Goal: Information Seeking & Learning: Learn about a topic

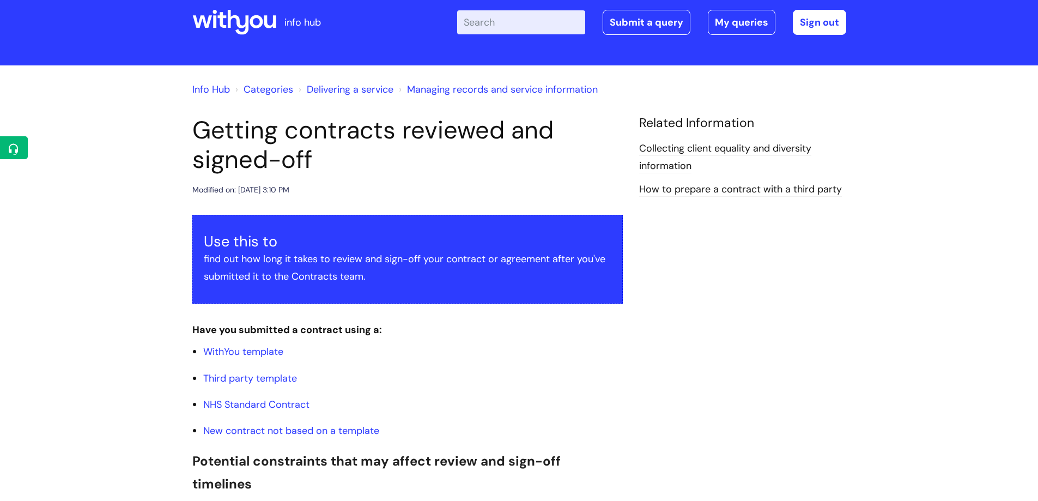
scroll to position [17, 0]
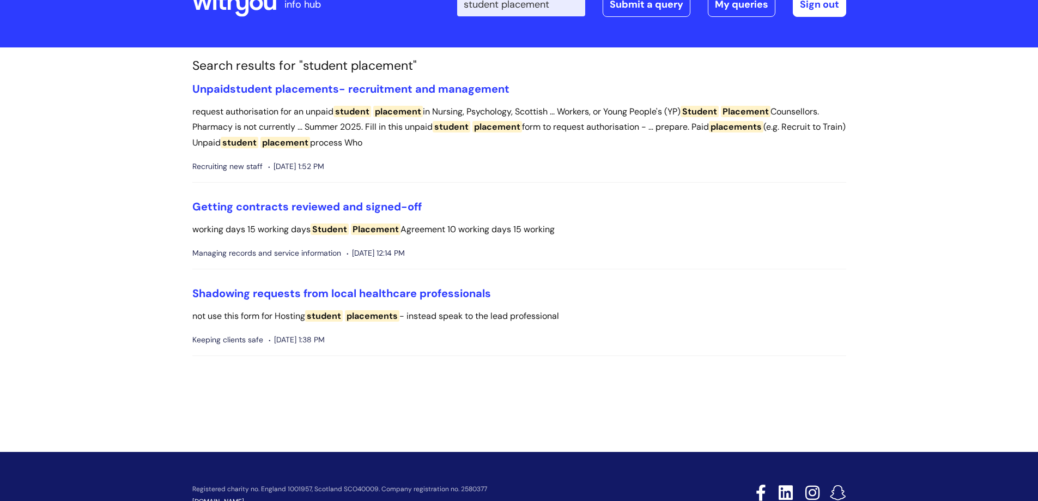
scroll to position [55, 0]
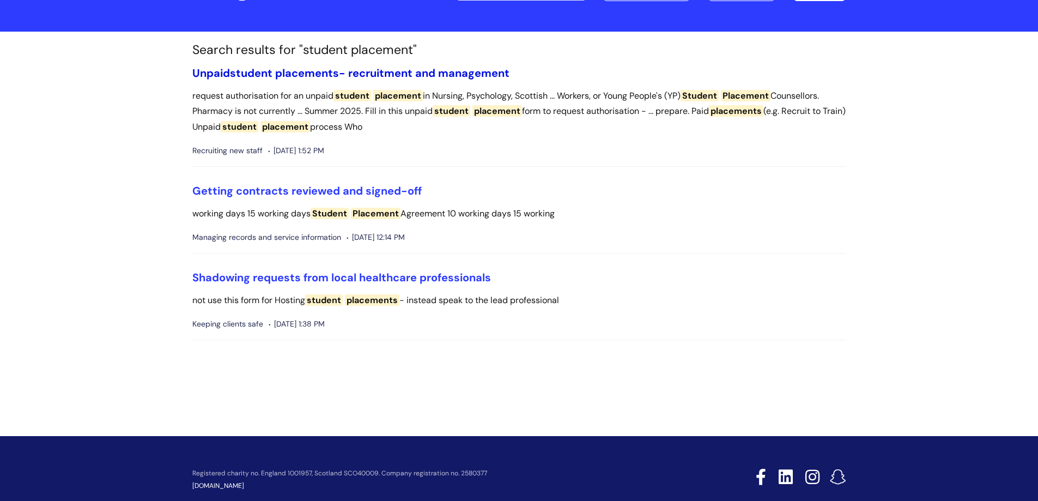
click at [474, 75] on link "Unpaid student placements - recruitment and management" at bounding box center [350, 73] width 317 height 14
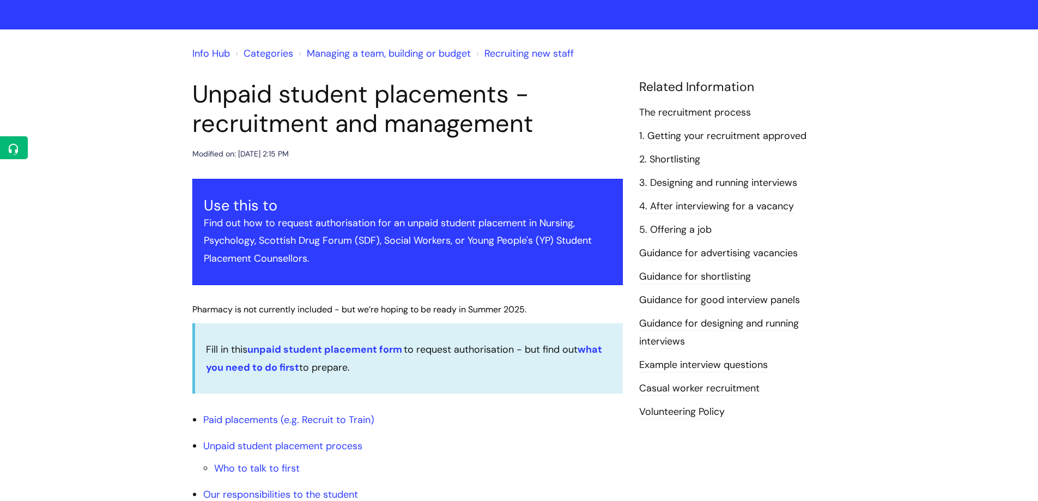
scroll to position [55, 0]
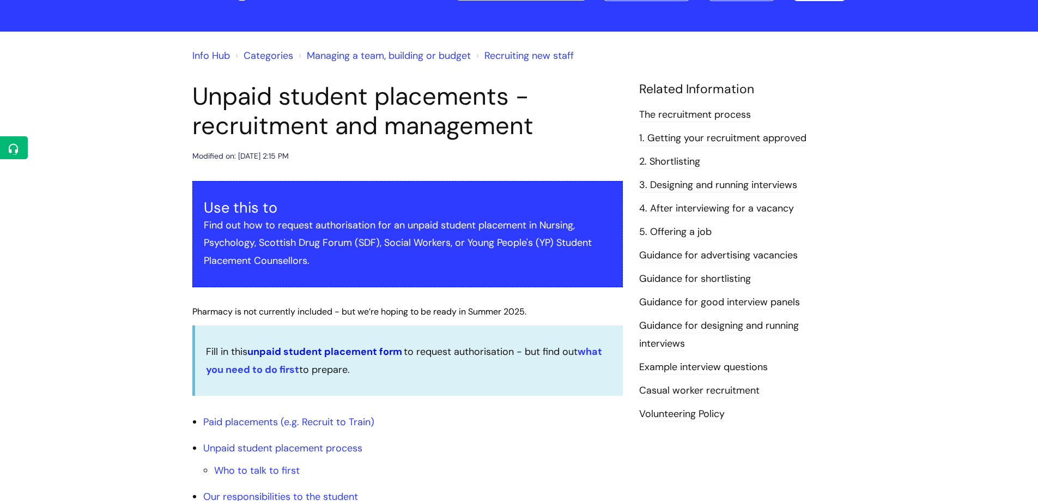
click at [354, 351] on link "unpaid student placement form" at bounding box center [324, 351] width 155 height 13
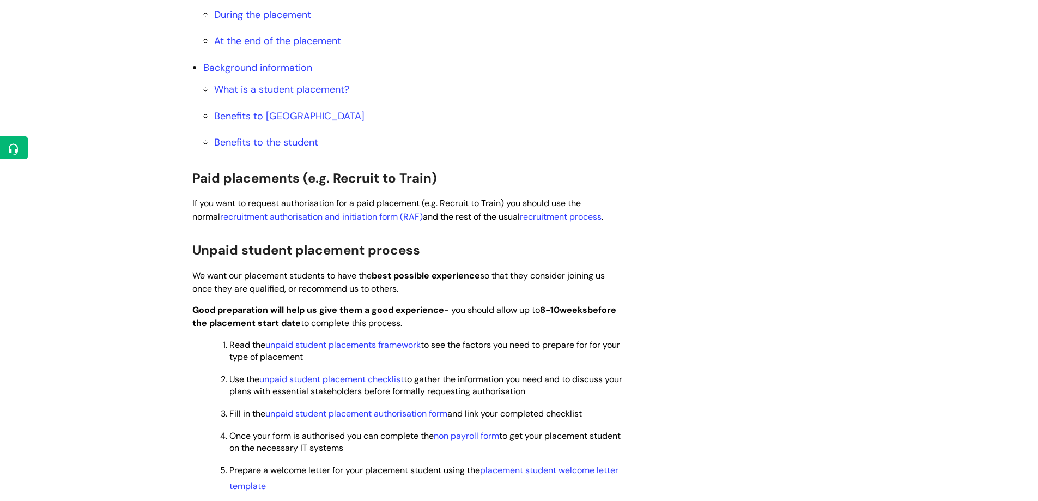
scroll to position [600, 0]
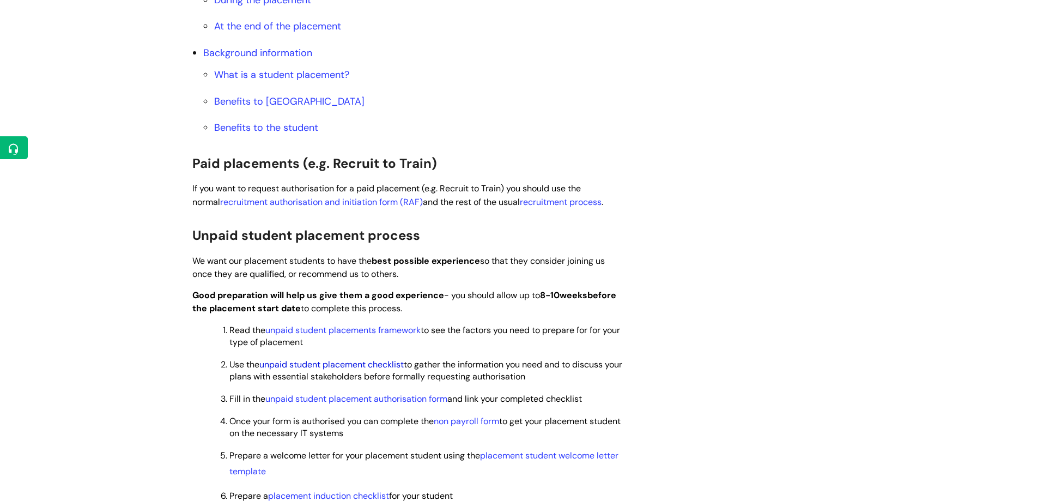
click at [391, 368] on link "unpaid student placement checklist" at bounding box center [331, 364] width 144 height 11
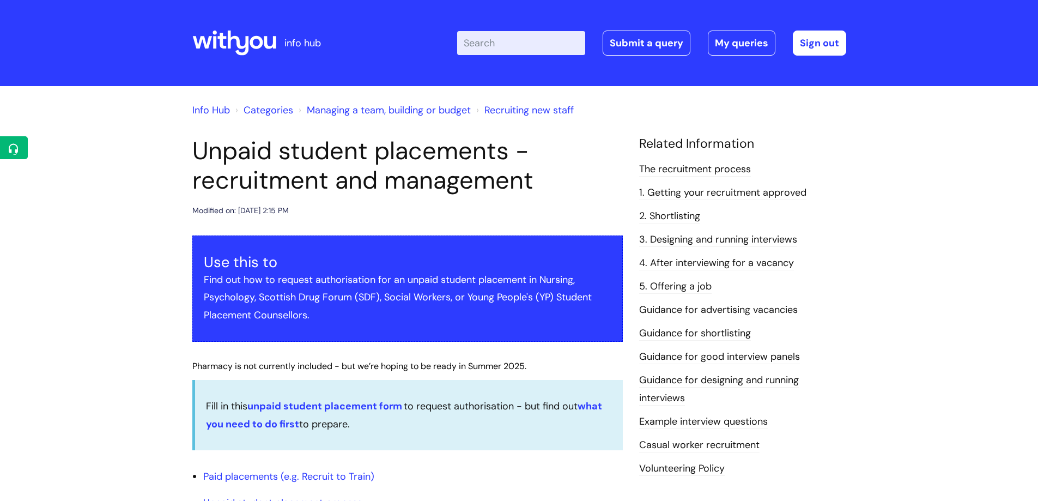
click at [550, 38] on input "Enter your search term here..." at bounding box center [521, 43] width 128 height 24
type input "retirement"
click button "Search" at bounding box center [0, 0] width 0 height 0
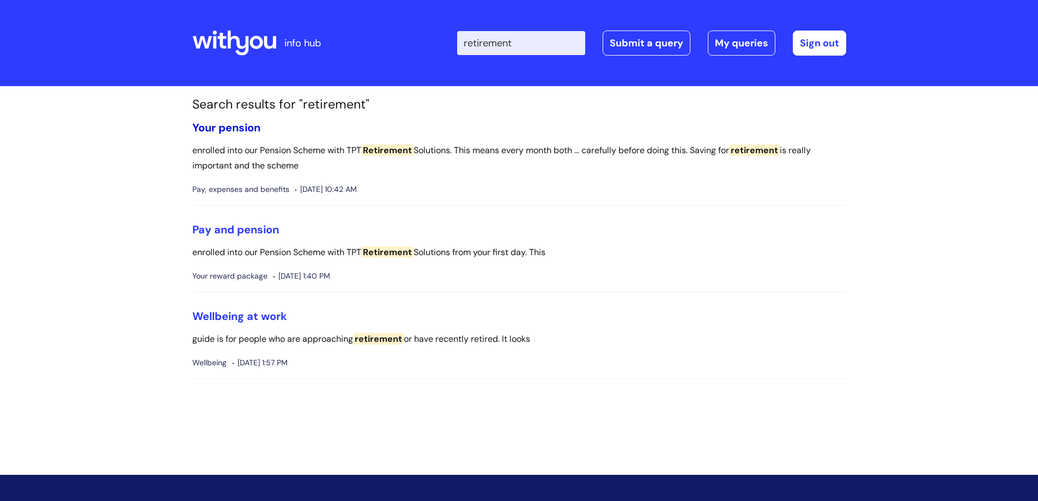
click at [234, 129] on link "Your pension" at bounding box center [226, 127] width 68 height 14
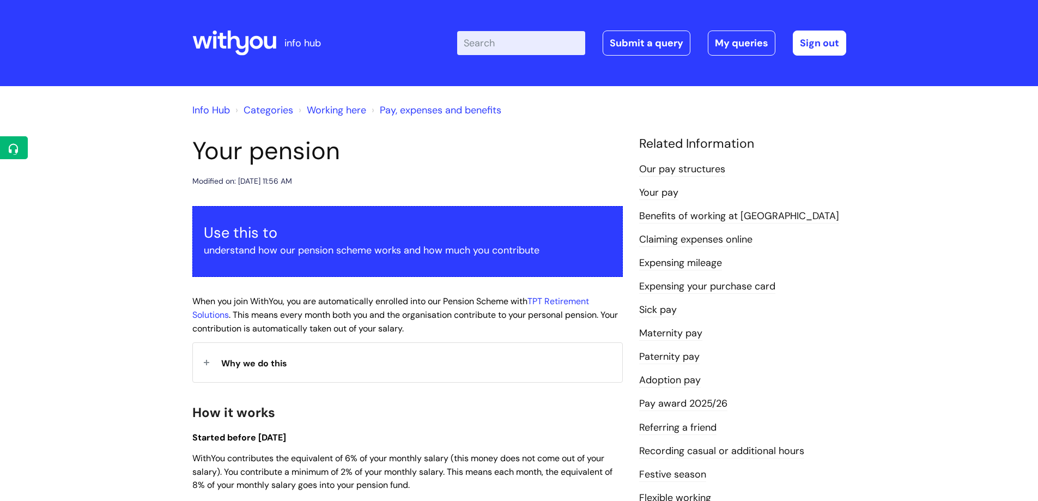
click at [499, 45] on input "Enter your search term here..." at bounding box center [521, 43] width 128 height 24
type input "overtime"
click button "Search" at bounding box center [0, 0] width 0 height 0
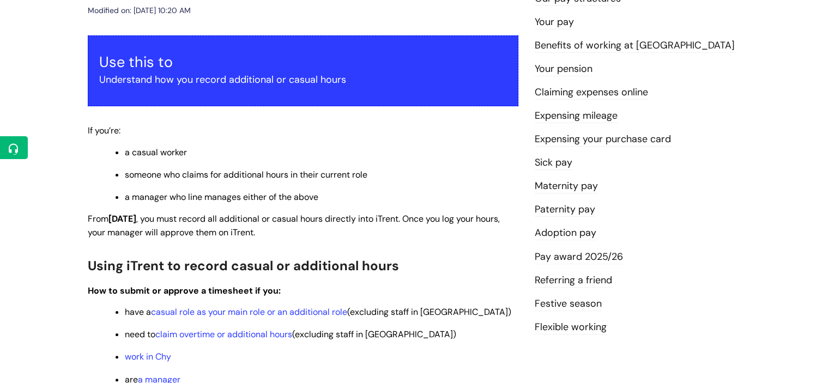
scroll to position [164, 0]
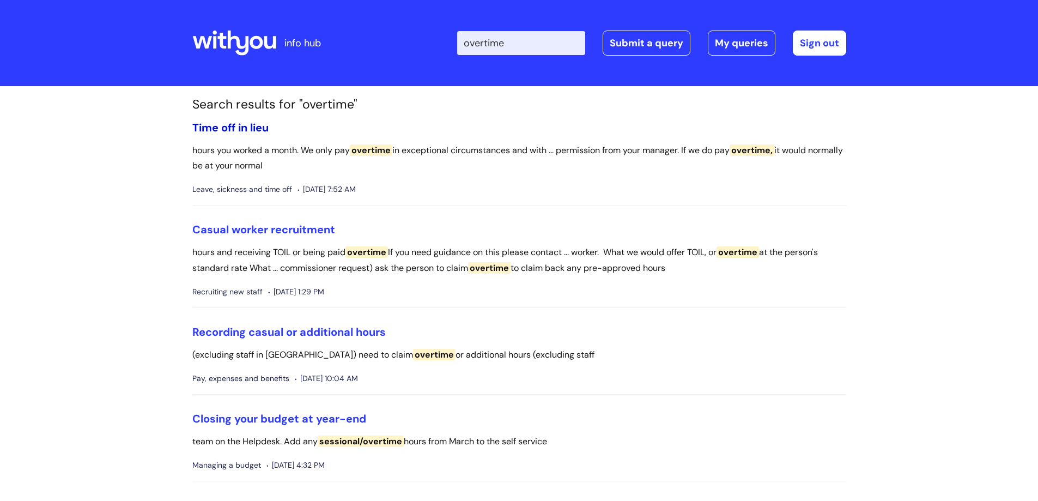
click at [255, 129] on link "Time off in lieu" at bounding box center [230, 127] width 76 height 14
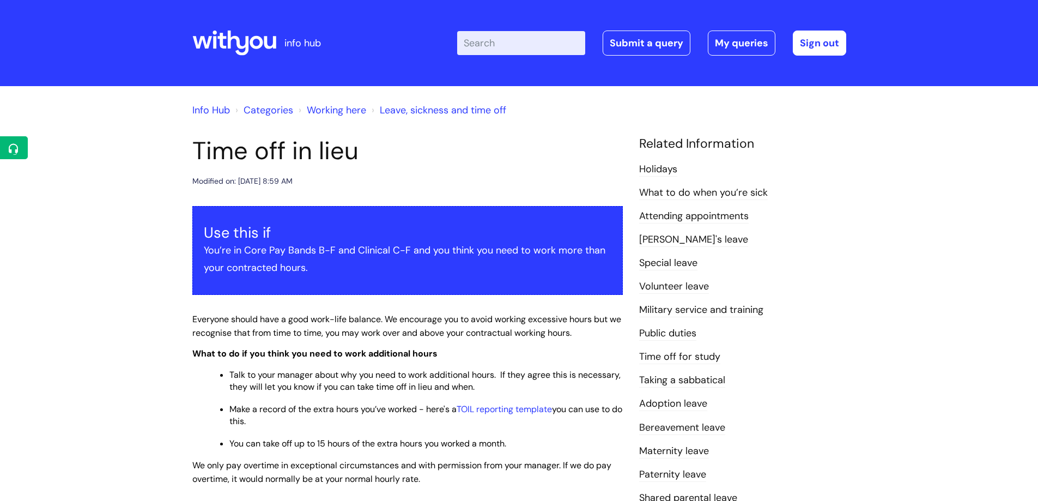
click at [522, 48] on input "Enter your search term here..." at bounding box center [521, 43] width 128 height 24
type input "pay"
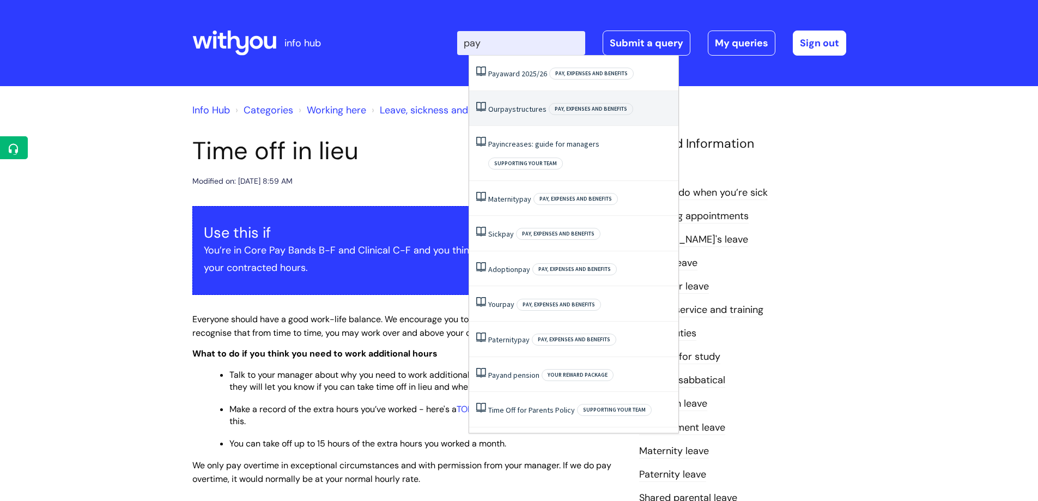
click at [511, 114] on li "Our pay structures Pay, expenses and benefits" at bounding box center [573, 108] width 209 height 35
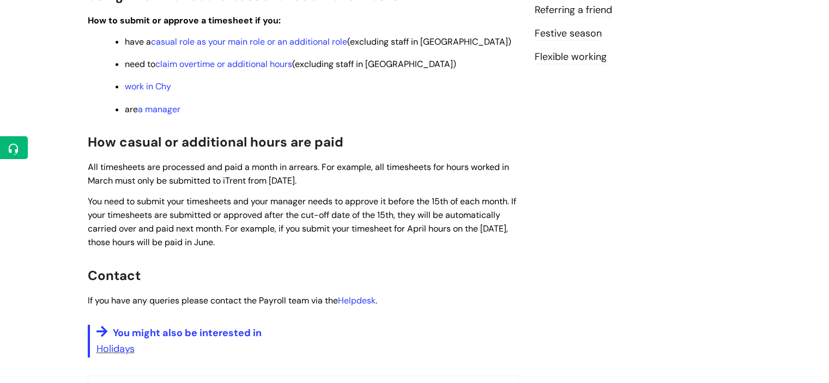
scroll to position [545, 0]
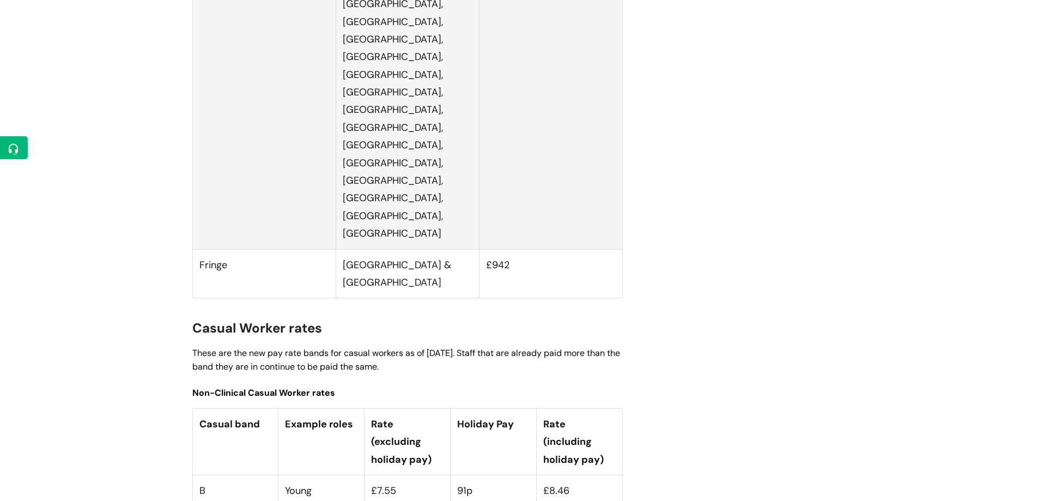
scroll to position [2739, 0]
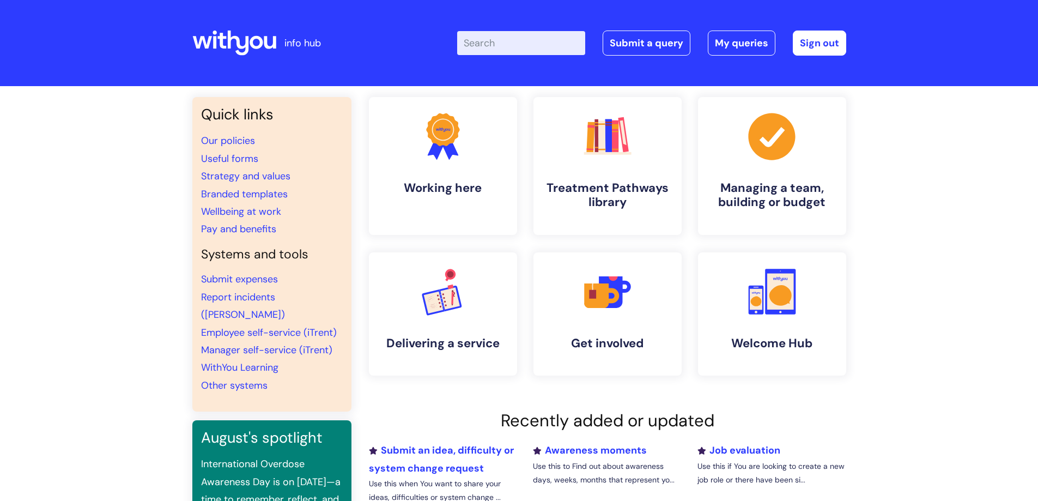
click at [541, 40] on input "Enter your search term here..." at bounding box center [521, 43] width 128 height 24
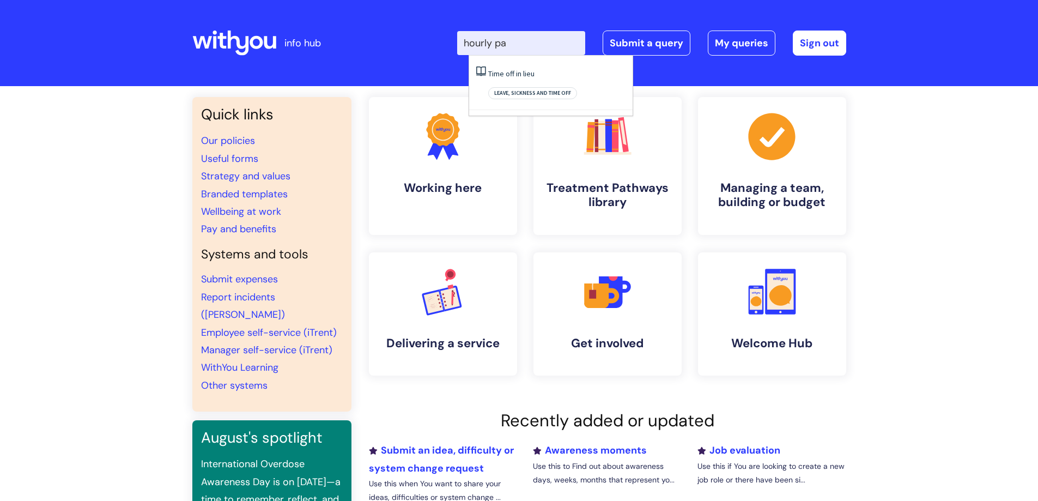
click at [535, 39] on input "hourly pa" at bounding box center [521, 43] width 128 height 24
type input "h"
type input "casual"
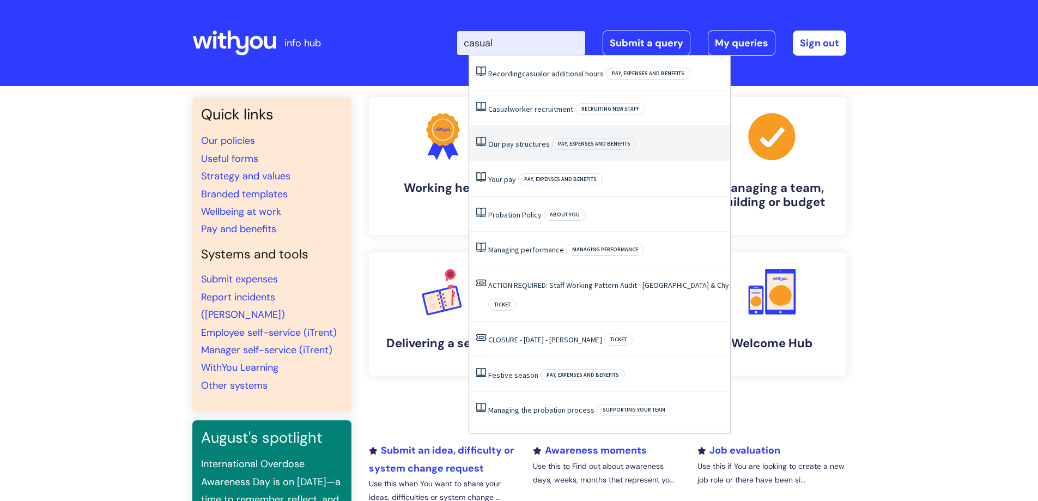
click at [536, 148] on link "Our pay structures" at bounding box center [519, 144] width 62 height 10
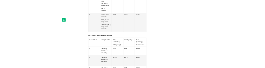
scroll to position [4088, 0]
